Goal: Find specific page/section: Find specific page/section

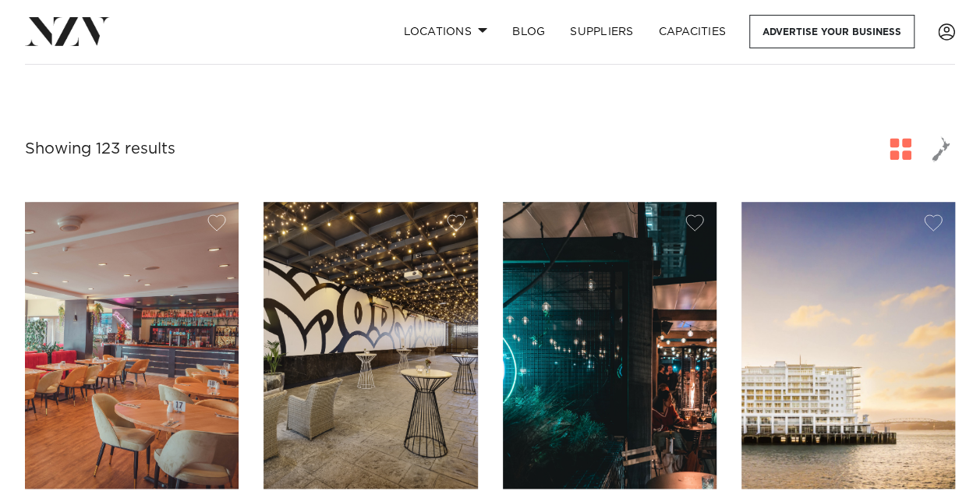
scroll to position [390, 0]
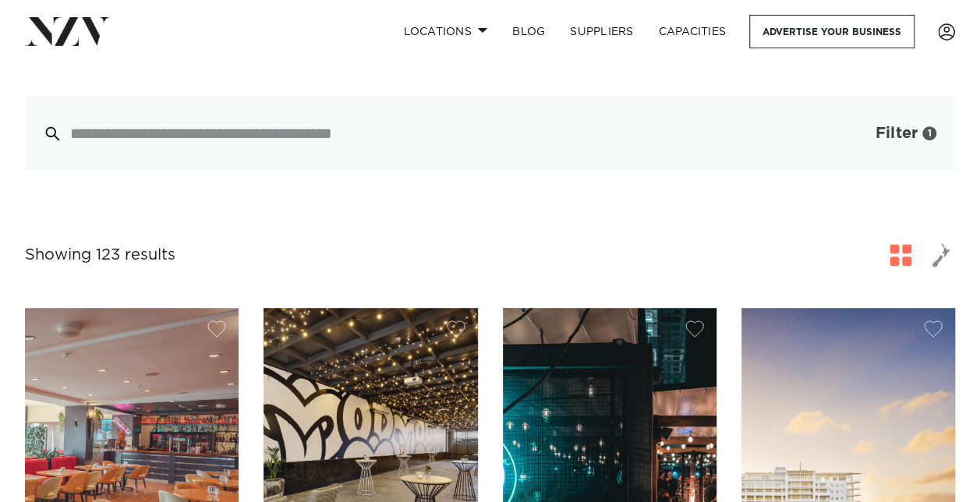
click at [891, 133] on span "Filter" at bounding box center [897, 134] width 42 height 16
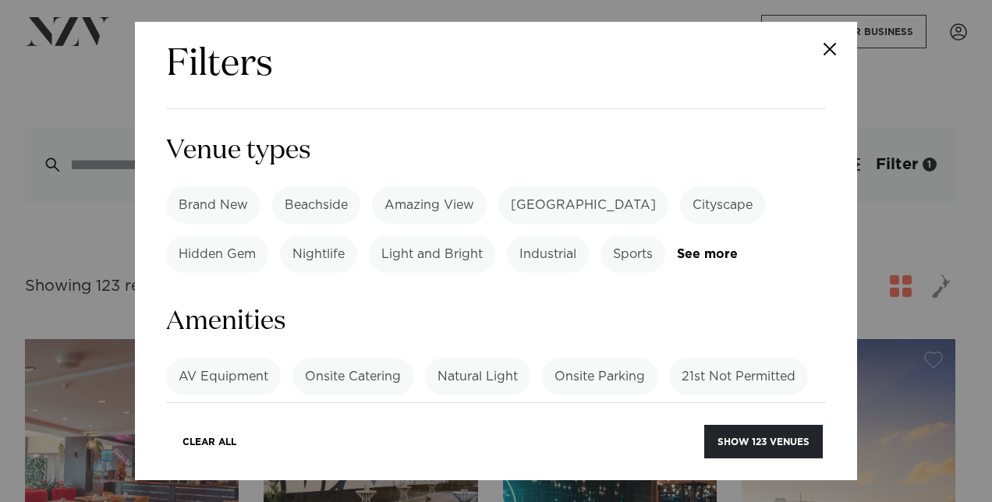
scroll to position [936, 0]
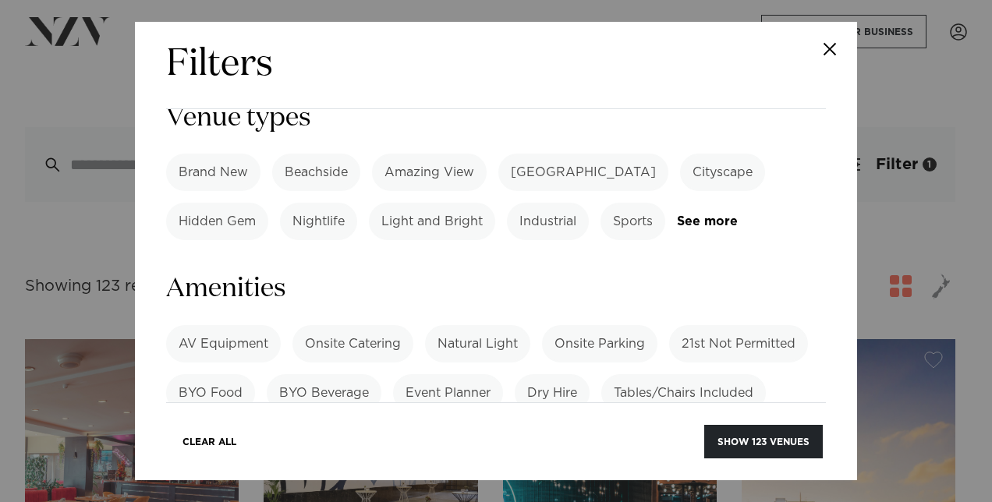
click at [192, 374] on label "BYO Food" at bounding box center [210, 392] width 89 height 37
click at [321, 374] on label "BYO Beverage" at bounding box center [324, 392] width 115 height 37
click at [550, 374] on label "Dry Hire" at bounding box center [552, 392] width 75 height 37
click at [548, 325] on div "AV Equipment Onsite Catering Natural Light Onsite Parking 21st Not Permitted BY…" at bounding box center [496, 381] width 660 height 112
click at [540, 374] on label "Dry Hire" at bounding box center [552, 392] width 75 height 37
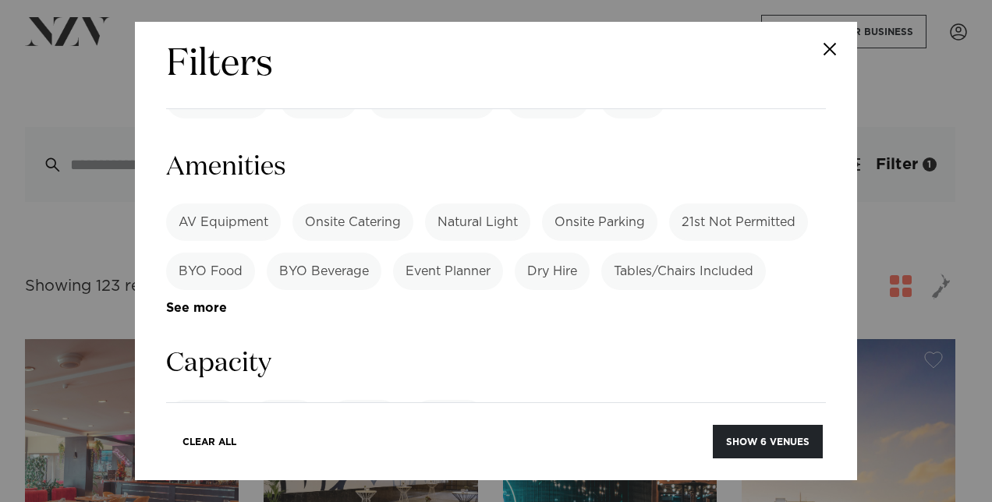
scroll to position [1292, 0]
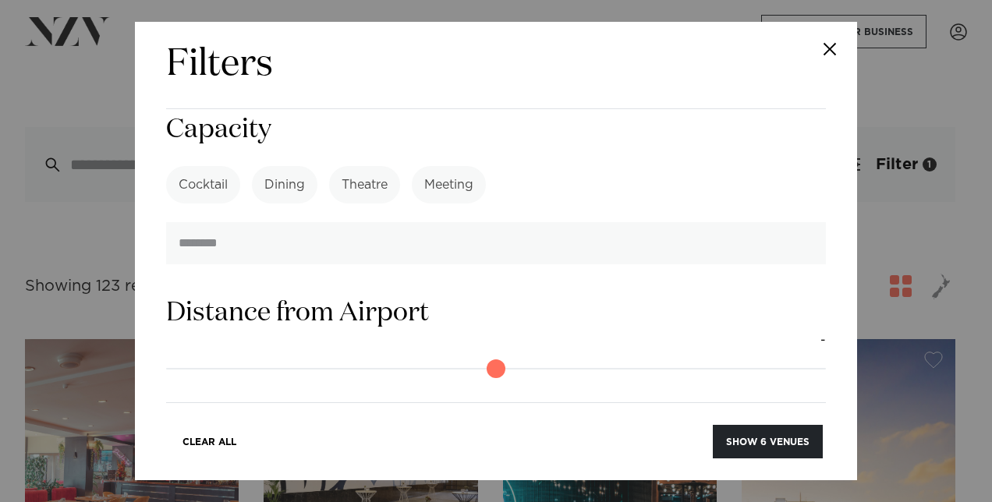
drag, startPoint x: 170, startPoint y: 368, endPoint x: 223, endPoint y: 370, distance: 53.1
click at [223, 477] on input "range" at bounding box center [496, 489] width 660 height 25
drag, startPoint x: 229, startPoint y: 374, endPoint x: 220, endPoint y: 373, distance: 9.5
type input "*"
click at [218, 477] on input "range" at bounding box center [496, 489] width 660 height 25
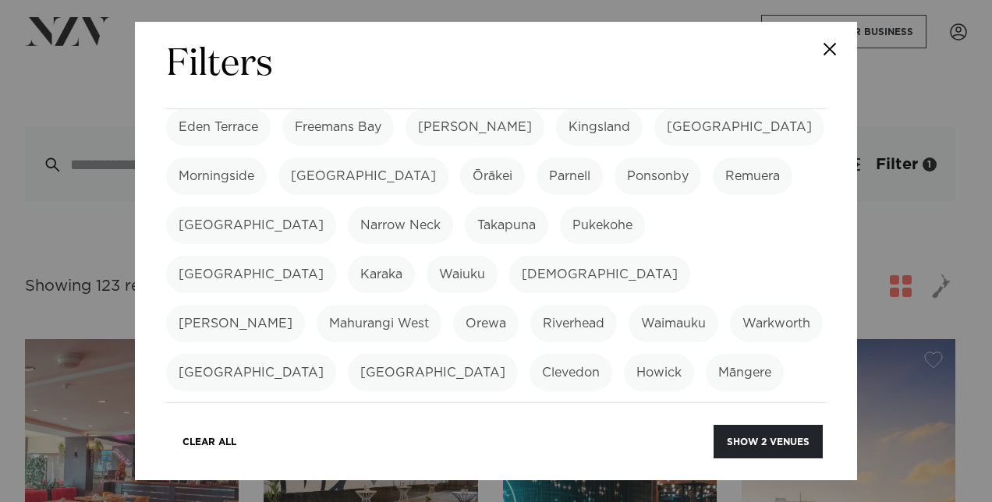
scroll to position [356, 0]
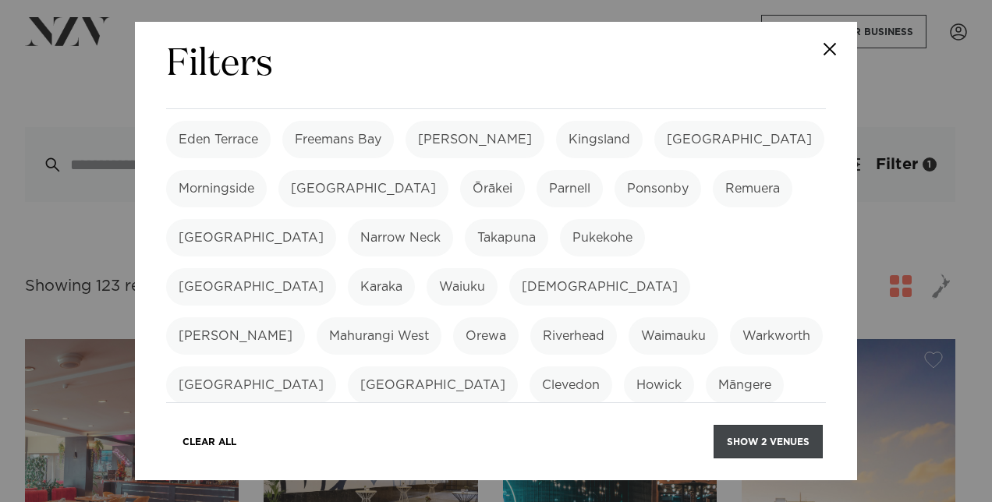
click at [746, 434] on button "Show 2 venues" at bounding box center [768, 442] width 109 height 34
